Goal: Transaction & Acquisition: Purchase product/service

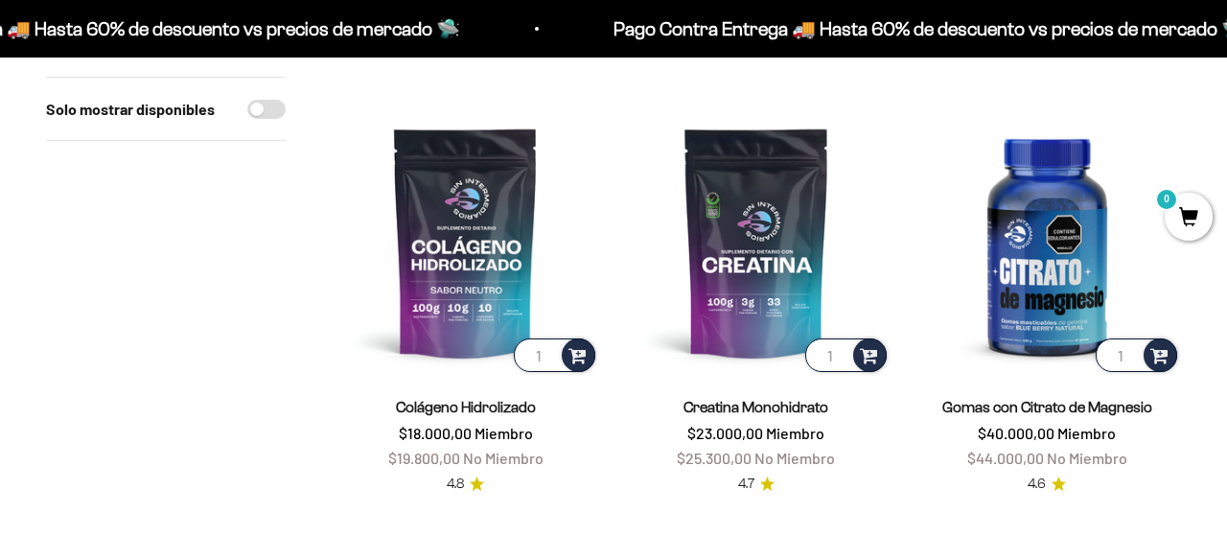
scroll to position [631, 0]
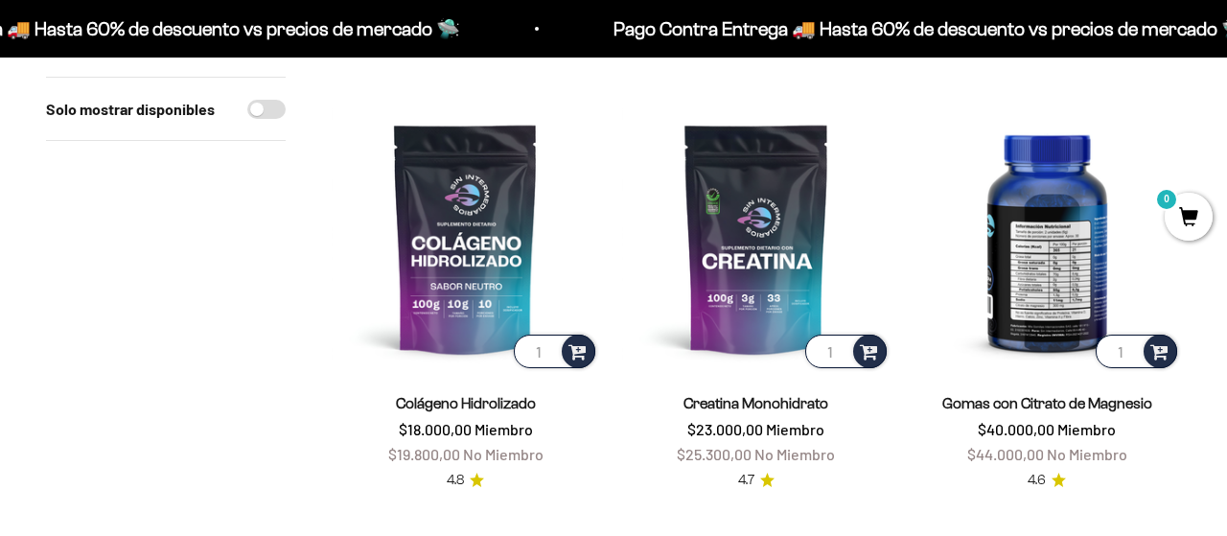
click at [1071, 305] on img at bounding box center [1048, 239] width 268 height 268
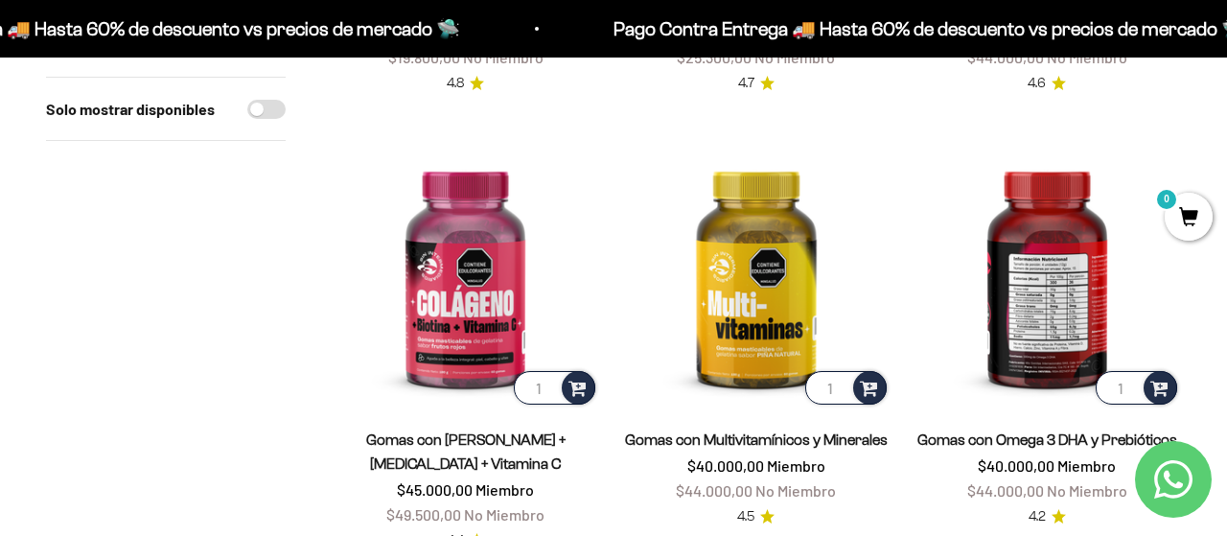
scroll to position [1030, 0]
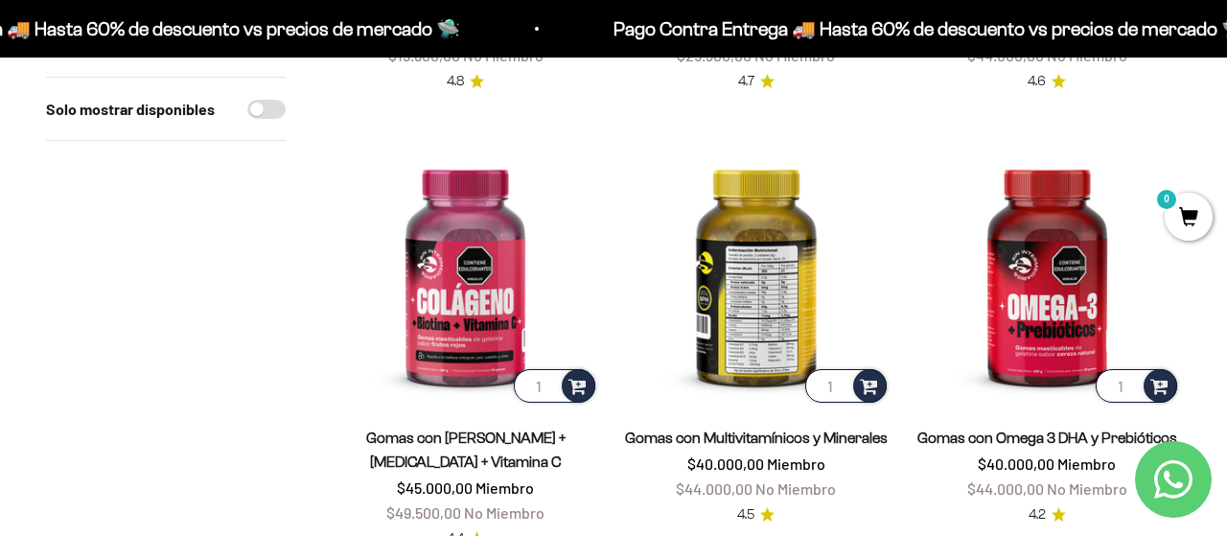
click at [719, 280] on img at bounding box center [756, 273] width 268 height 268
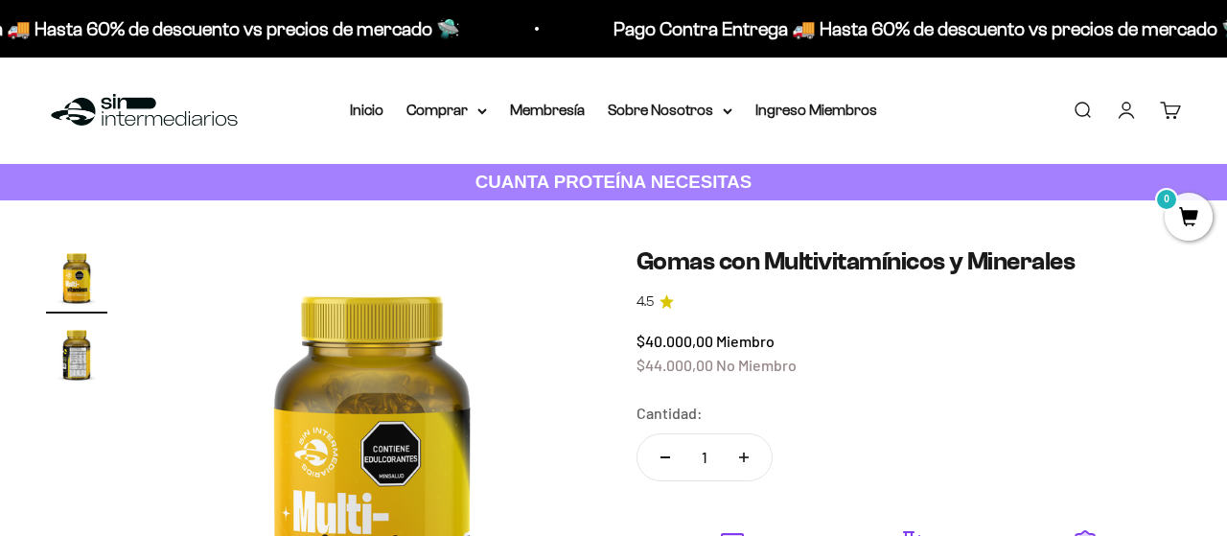
scroll to position [106, 0]
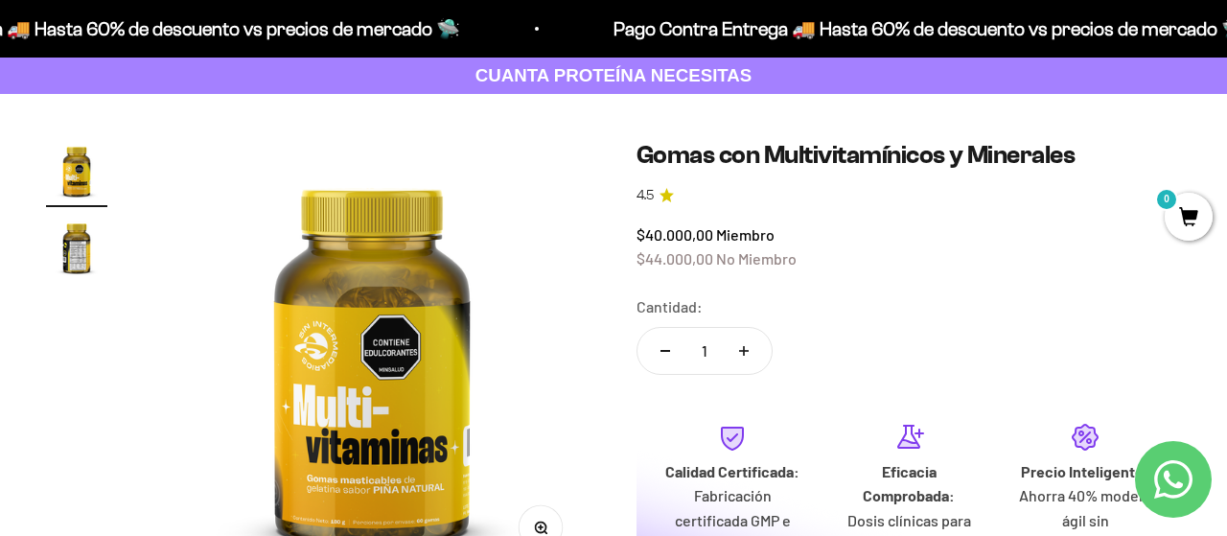
click at [76, 238] on img "Ir al artículo 2" at bounding box center [76, 247] width 61 height 61
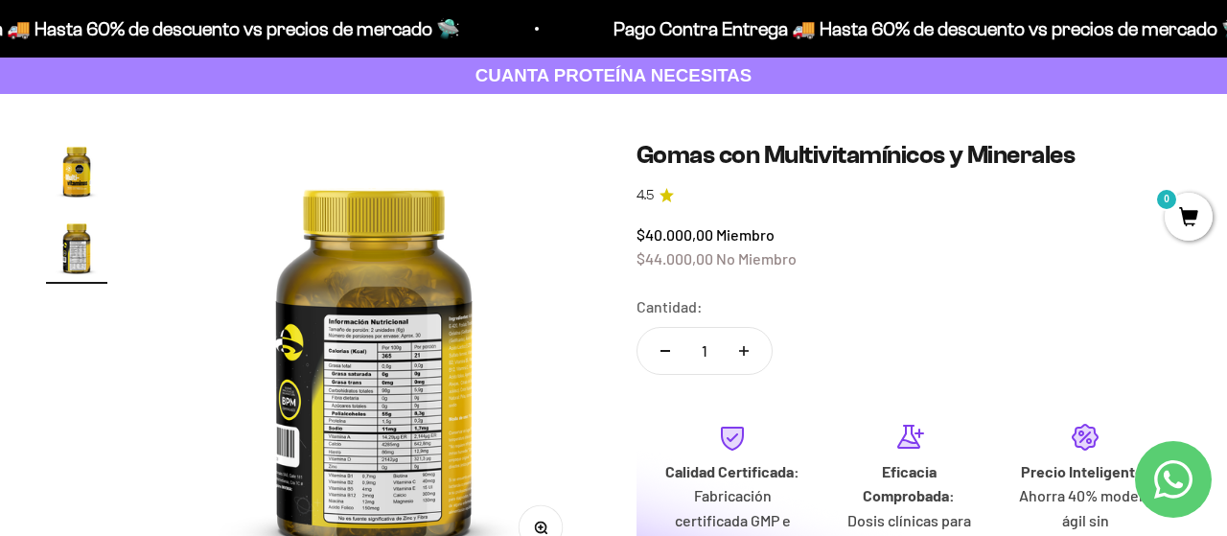
scroll to position [0, 449]
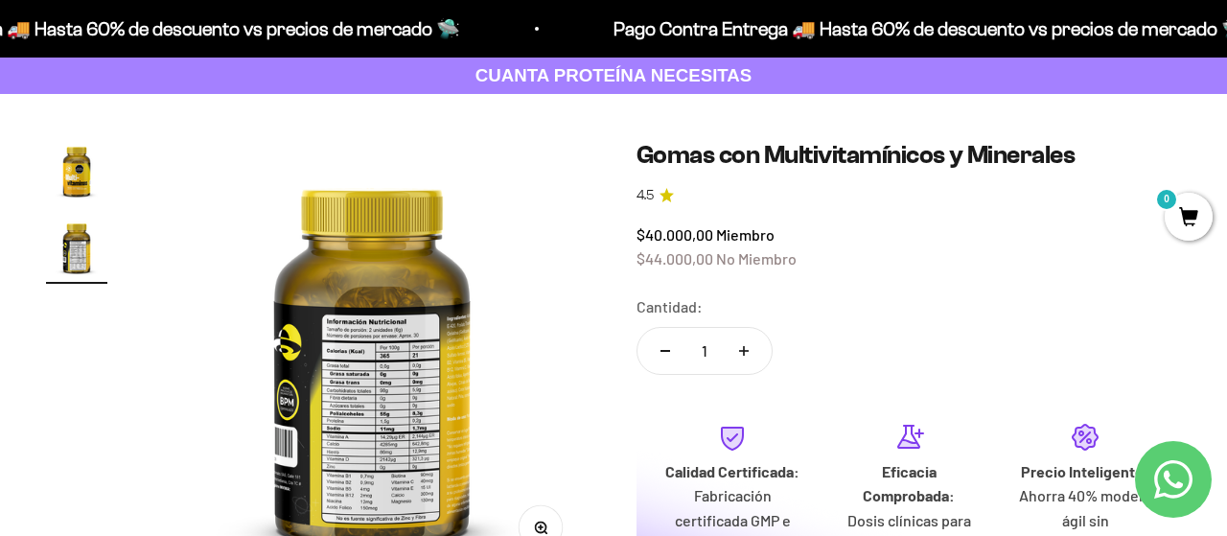
click at [374, 404] on img at bounding box center [371, 358] width 437 height 437
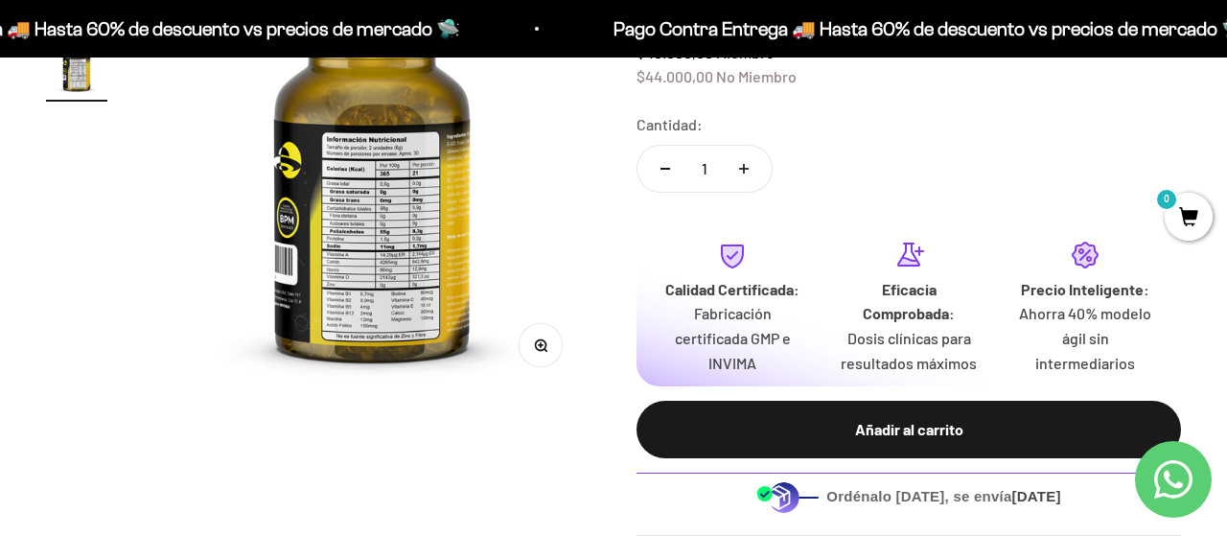
scroll to position [299, 0]
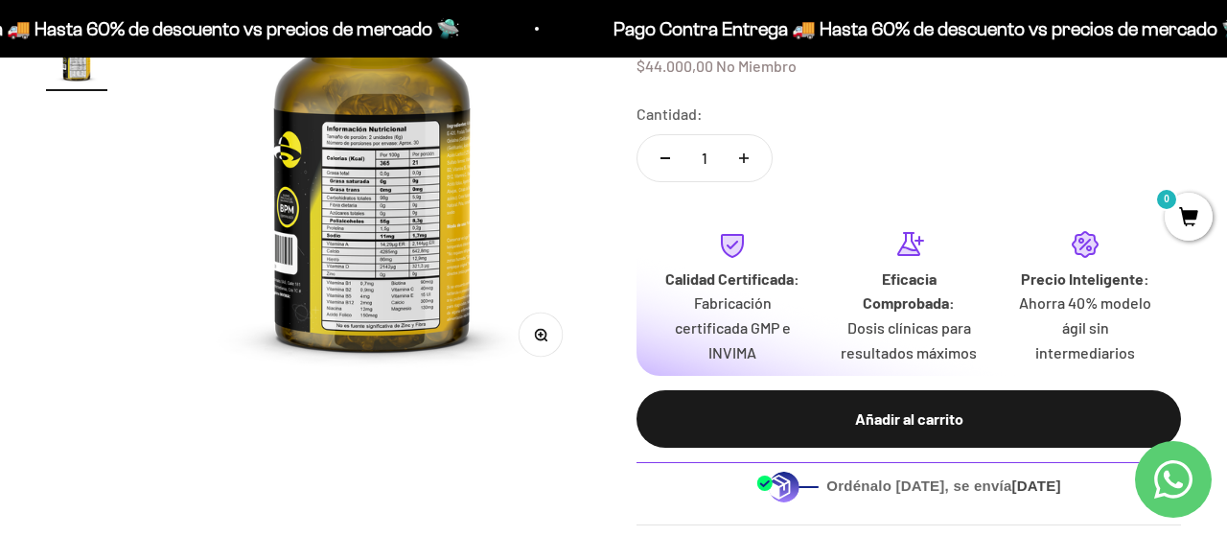
click at [548, 333] on icon "button" at bounding box center [540, 334] width 13 height 13
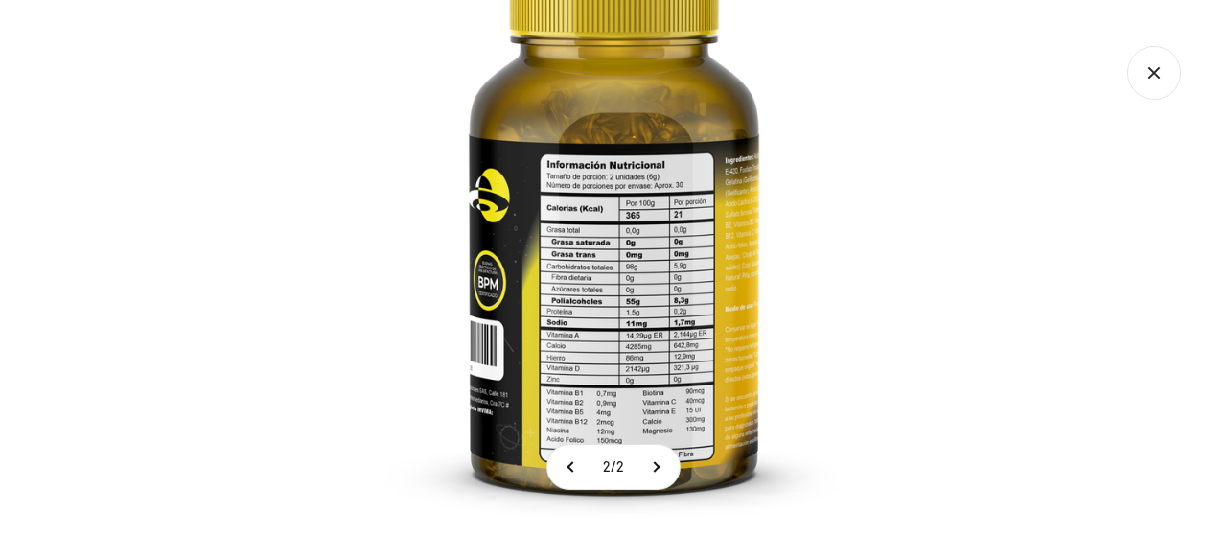
click at [1024, 246] on div at bounding box center [613, 268] width 1227 height 536
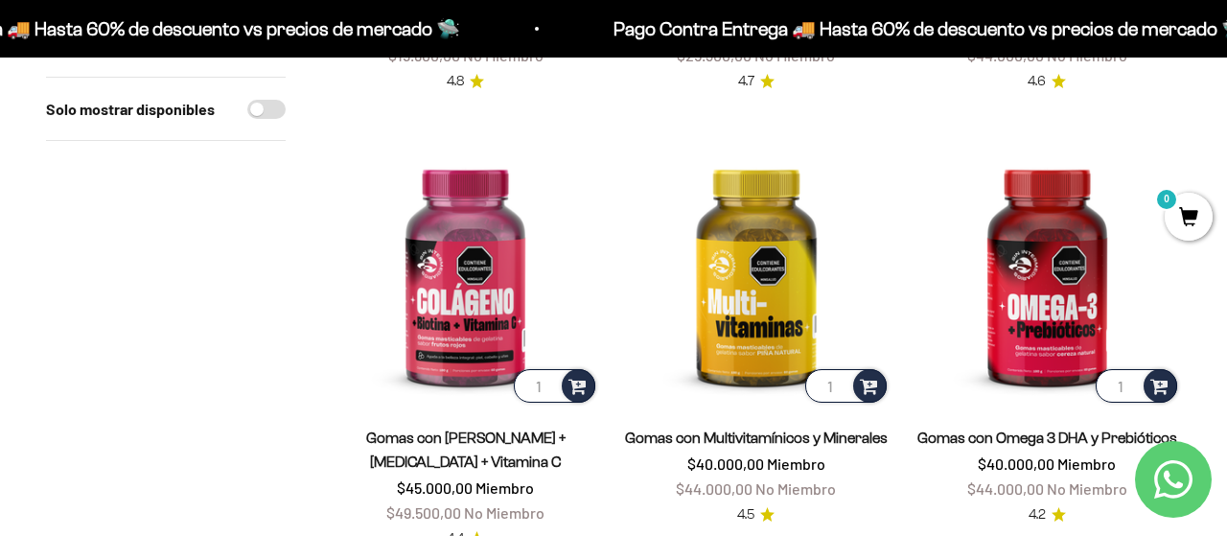
scroll to position [1030, 0]
